Goal: Entertainment & Leisure: Consume media (video, audio)

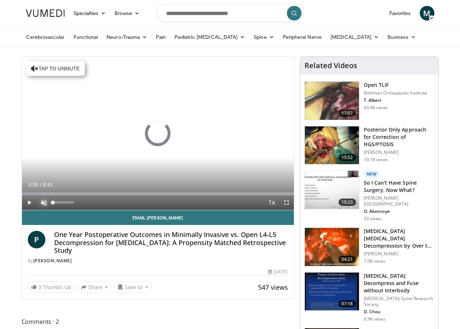
click at [44, 202] on span "Video Player" at bounding box center [44, 202] width 15 height 15
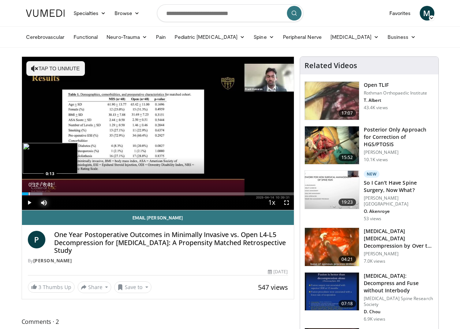
click at [28, 193] on div "Loaded : 7.61% 0:12 0:13" at bounding box center [158, 193] width 272 height 3
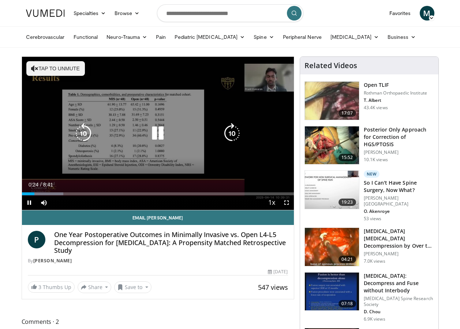
click at [61, 67] on button "Tap to unmute" at bounding box center [55, 68] width 59 height 15
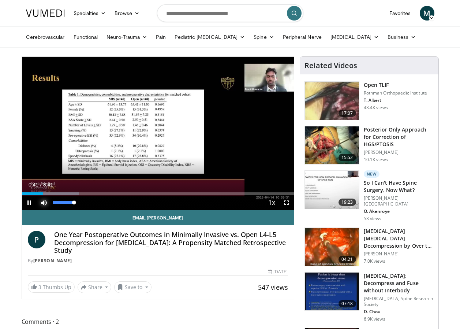
click at [41, 203] on span "Video Player" at bounding box center [44, 202] width 15 height 15
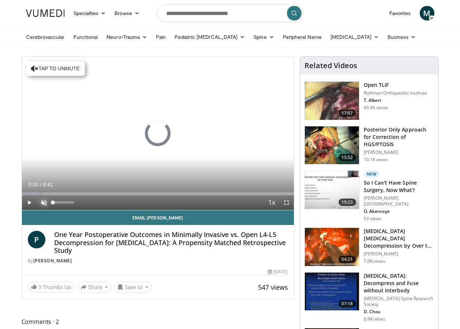
click at [41, 203] on span "Video Player" at bounding box center [44, 202] width 15 height 15
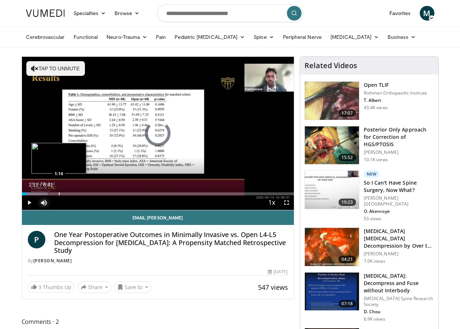
click at [59, 192] on div "Progress Bar" at bounding box center [59, 193] width 1 height 3
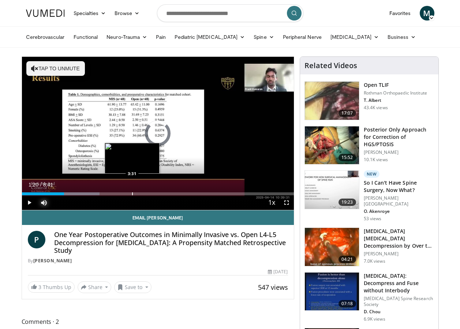
click at [132, 193] on div "Progress Bar" at bounding box center [132, 193] width 1 height 3
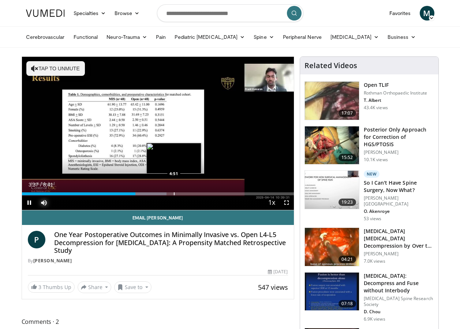
click at [174, 193] on div "Progress Bar" at bounding box center [174, 193] width 1 height 3
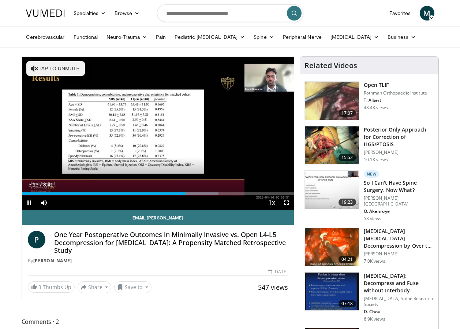
click at [210, 195] on div "Current Time 5:13 / Duration 8:41 Pause Skip Backward Skip Forward Mute 0% Load…" at bounding box center [158, 202] width 272 height 15
click at [205, 193] on div "Progress Bar" at bounding box center [205, 193] width 1 height 3
click at [226, 195] on div "Progress Bar" at bounding box center [226, 193] width 1 height 3
